Goal: Obtain resource: Obtain resource

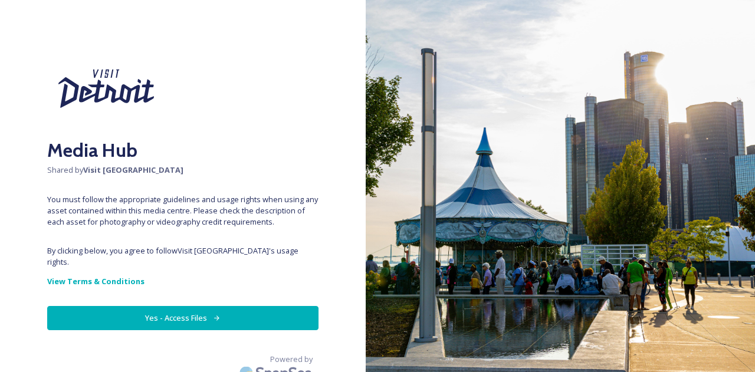
click at [199, 306] on button "Yes - Access Files" at bounding box center [182, 318] width 271 height 24
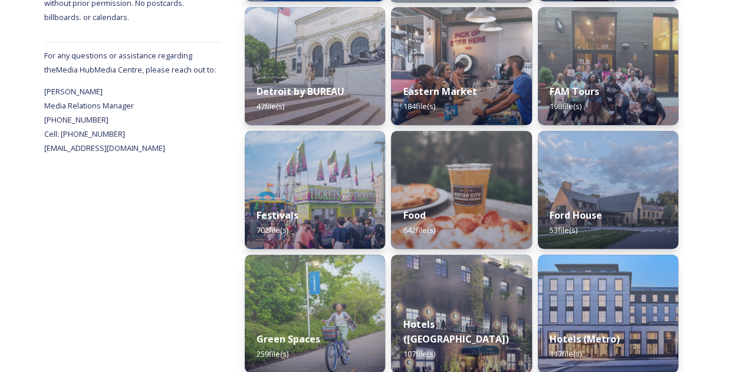
scroll to position [531, 0]
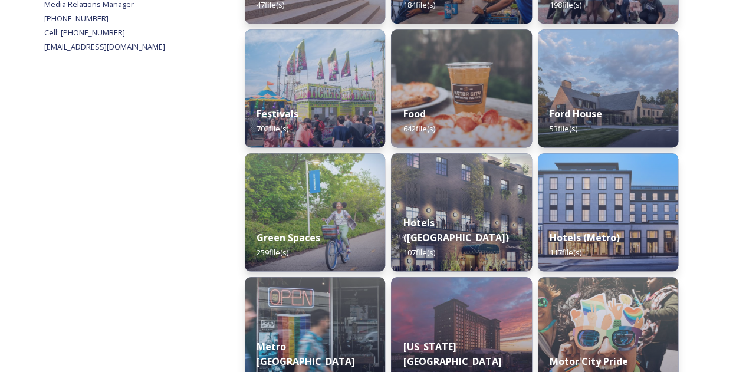
click at [476, 196] on img at bounding box center [461, 212] width 140 height 118
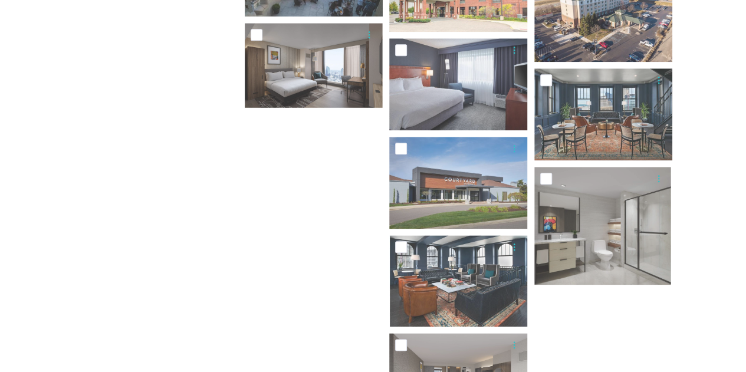
scroll to position [2856, 0]
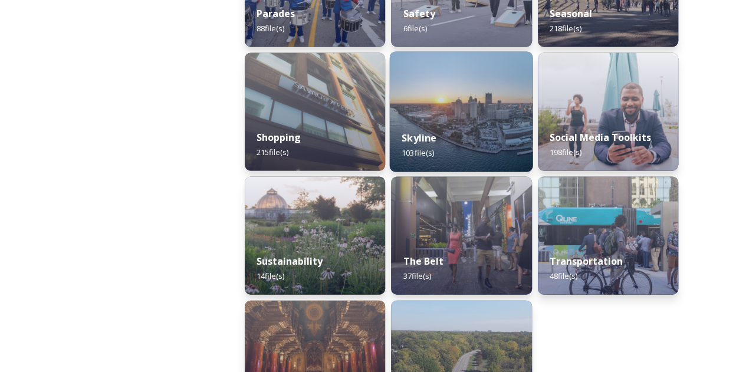
scroll to position [1184, 0]
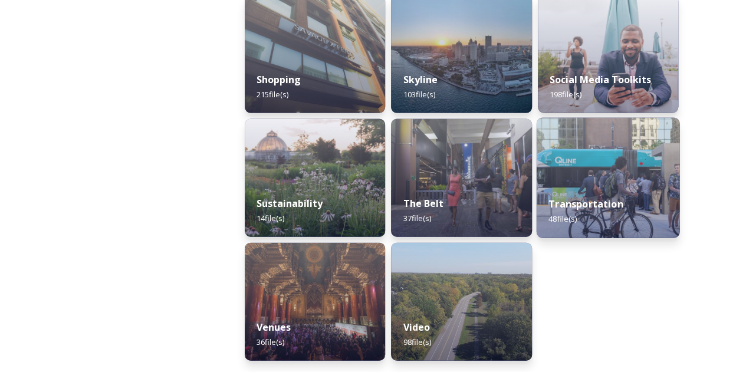
click at [623, 197] on div "Transportation 48 file(s)" at bounding box center [607, 212] width 143 height 54
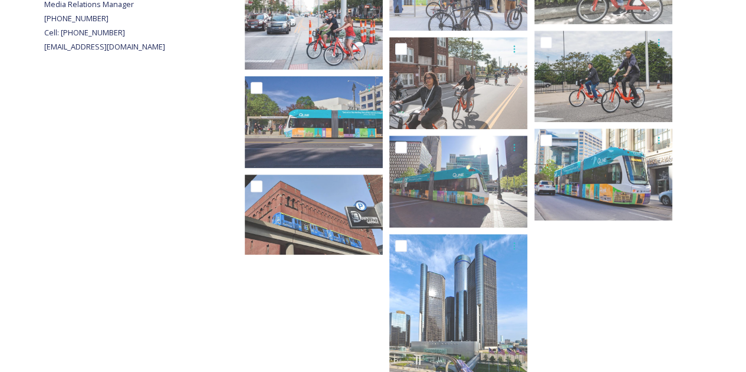
scroll to position [625, 0]
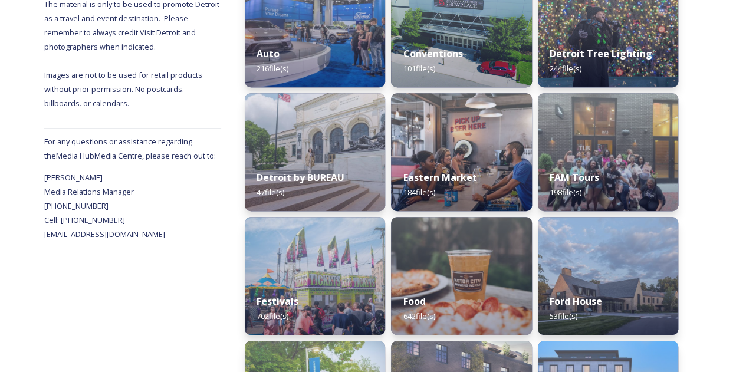
scroll to position [472, 0]
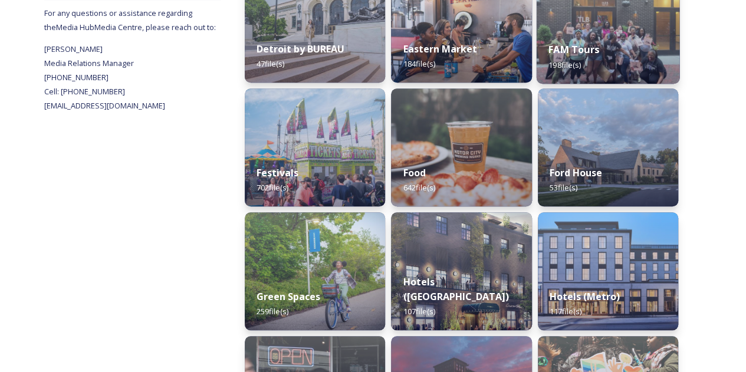
click at [626, 62] on div "FAM Tours 198 file(s)" at bounding box center [607, 57] width 143 height 54
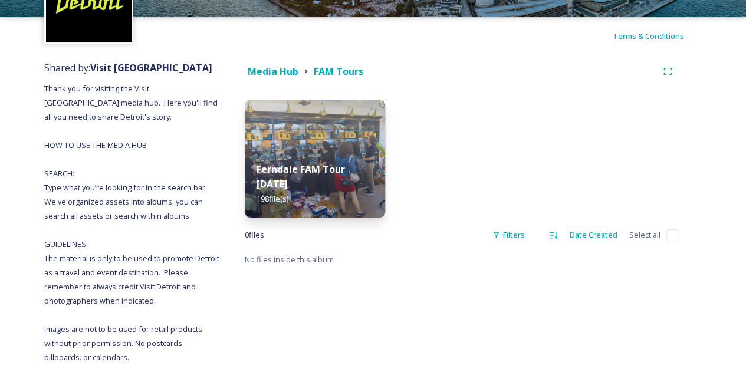
scroll to position [211, 0]
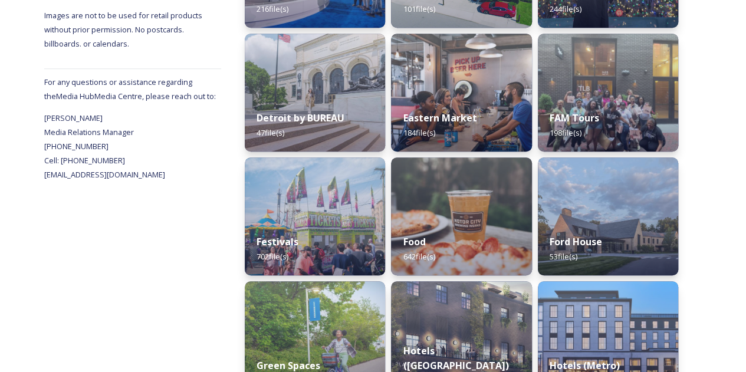
scroll to position [413, 0]
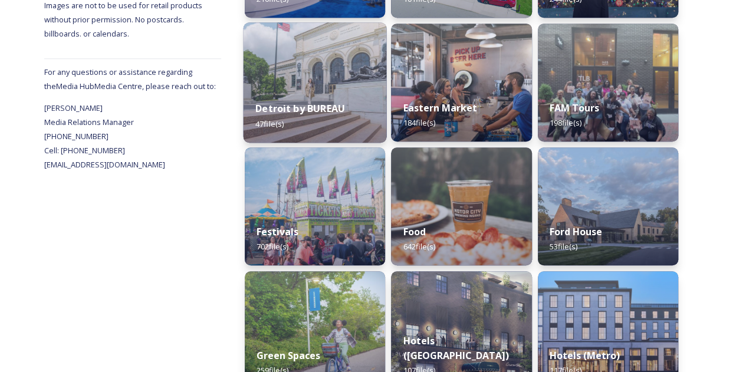
click at [335, 116] on div "Detroit by BUREAU 47 file(s)" at bounding box center [314, 116] width 143 height 54
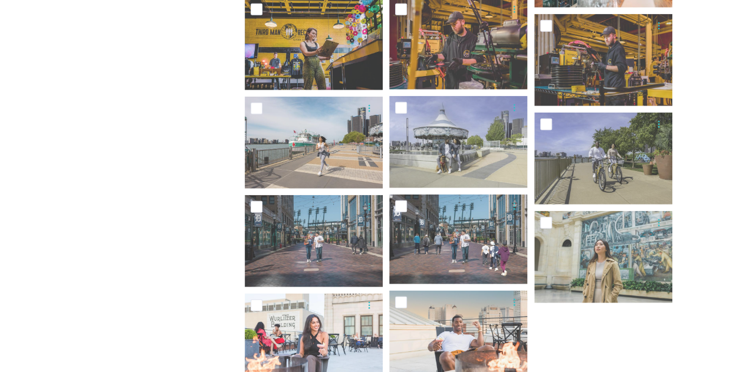
scroll to position [1447, 0]
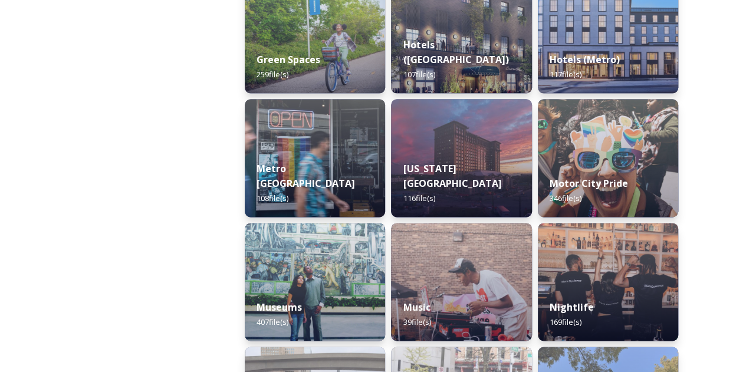
scroll to position [766, 0]
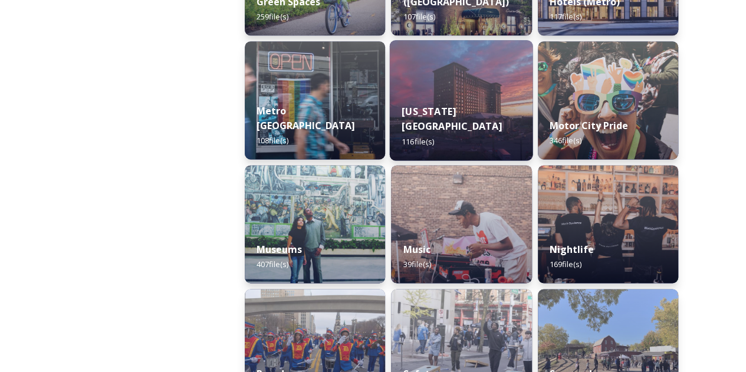
click at [476, 146] on div "[US_STATE][GEOGRAPHIC_DATA] 116 file(s)" at bounding box center [461, 126] width 143 height 68
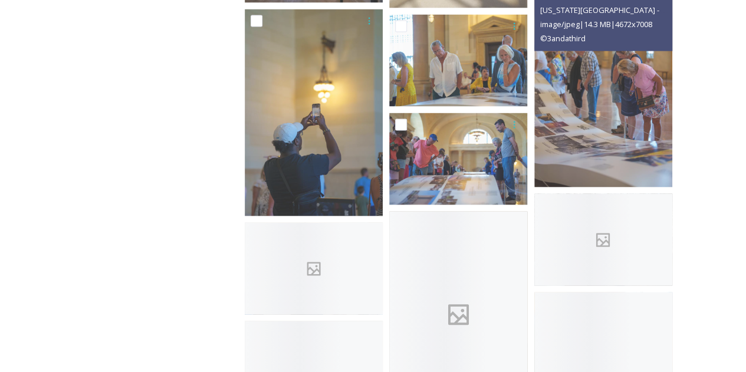
scroll to position [1179, 0]
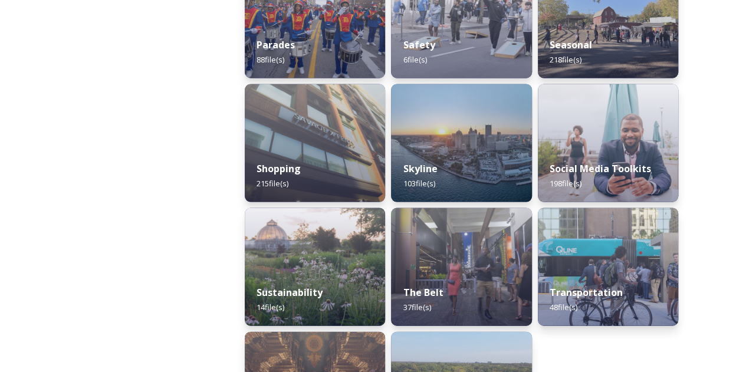
scroll to position [1120, 0]
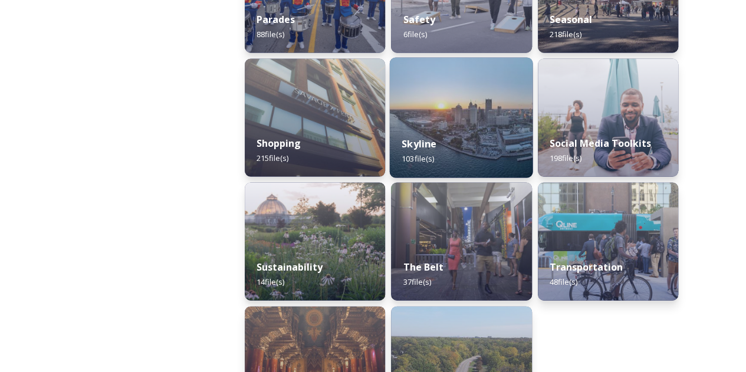
click at [495, 152] on div "Skyline 103 file(s)" at bounding box center [461, 151] width 143 height 54
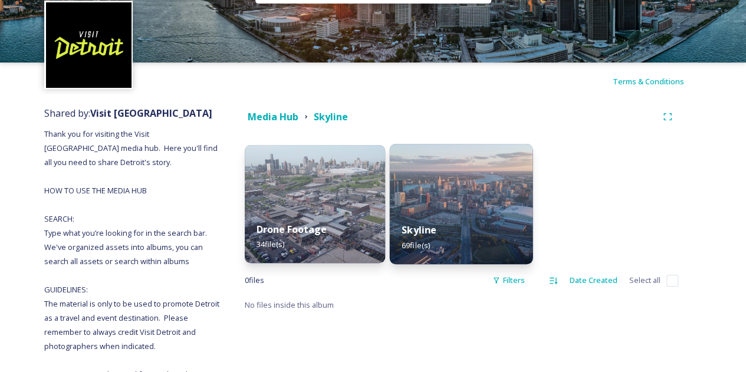
scroll to position [59, 0]
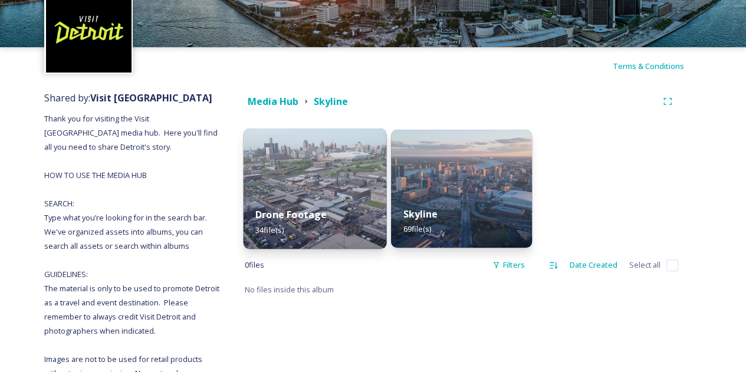
click at [327, 192] on img at bounding box center [314, 189] width 143 height 120
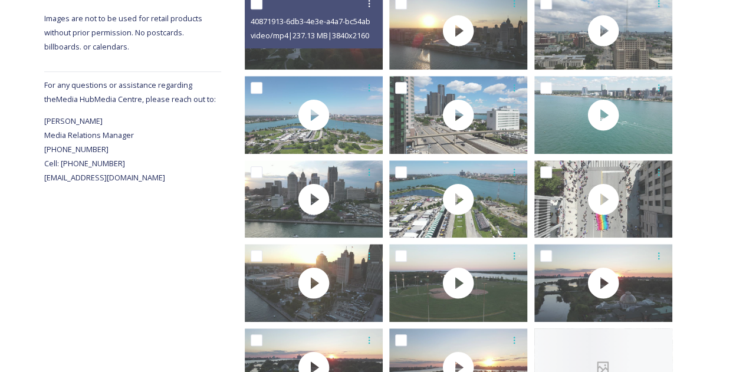
scroll to position [413, 0]
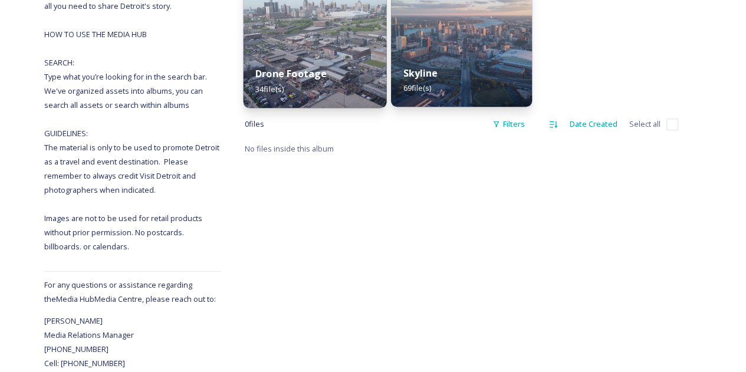
scroll to position [211, 0]
